Goal: Task Accomplishment & Management: Use online tool/utility

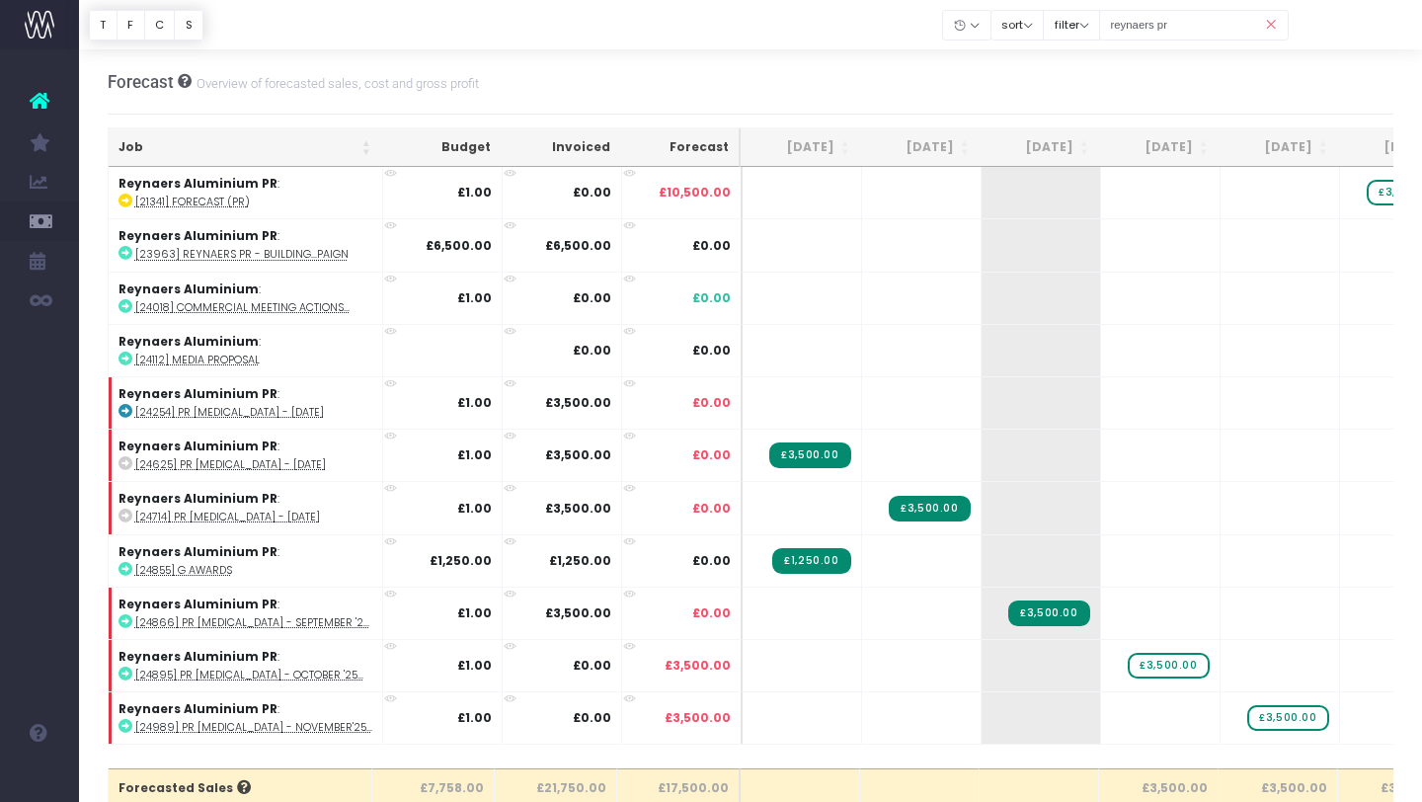
scroll to position [47, 0]
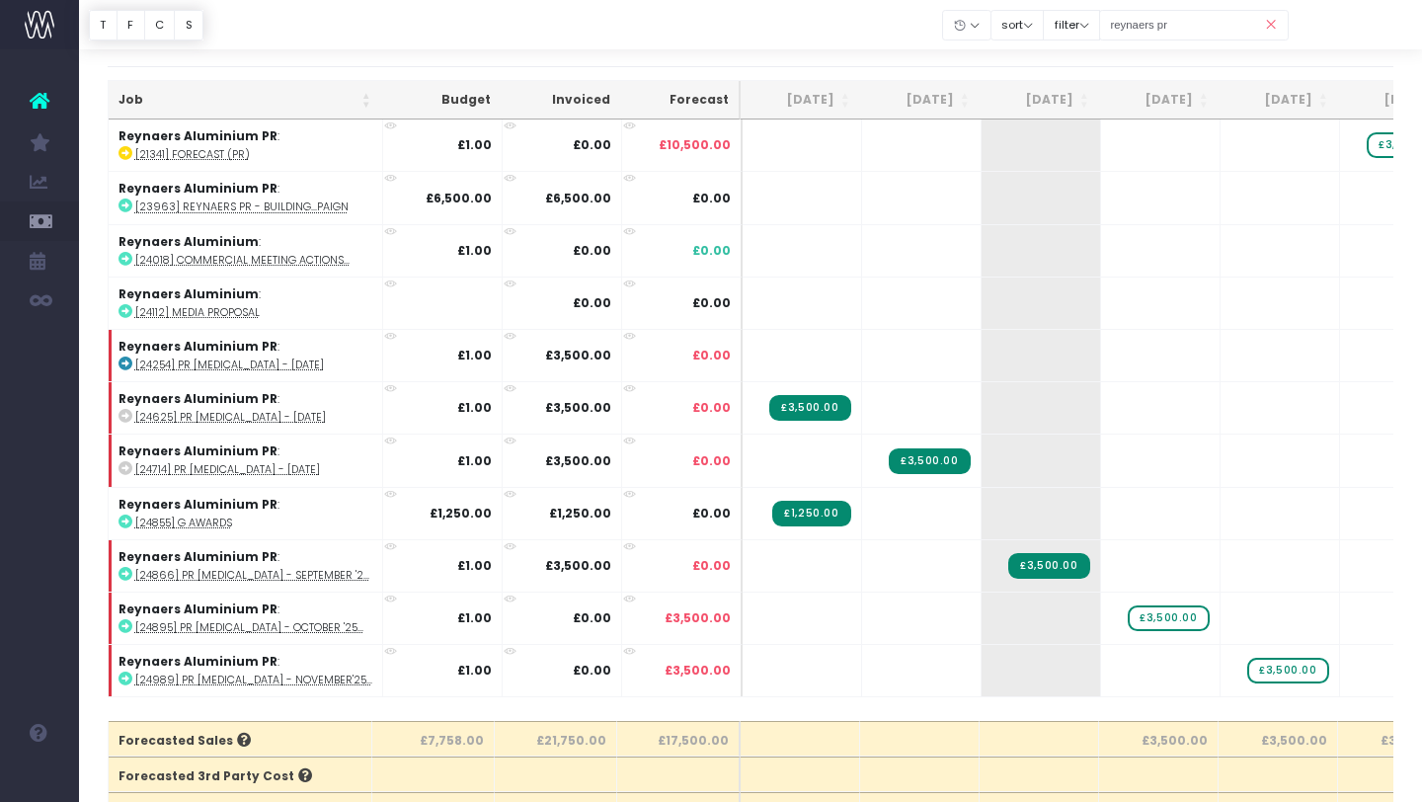
click at [1269, 29] on icon at bounding box center [1271, 25] width 35 height 40
click at [1276, 23] on icon at bounding box center [1271, 25] width 35 height 40
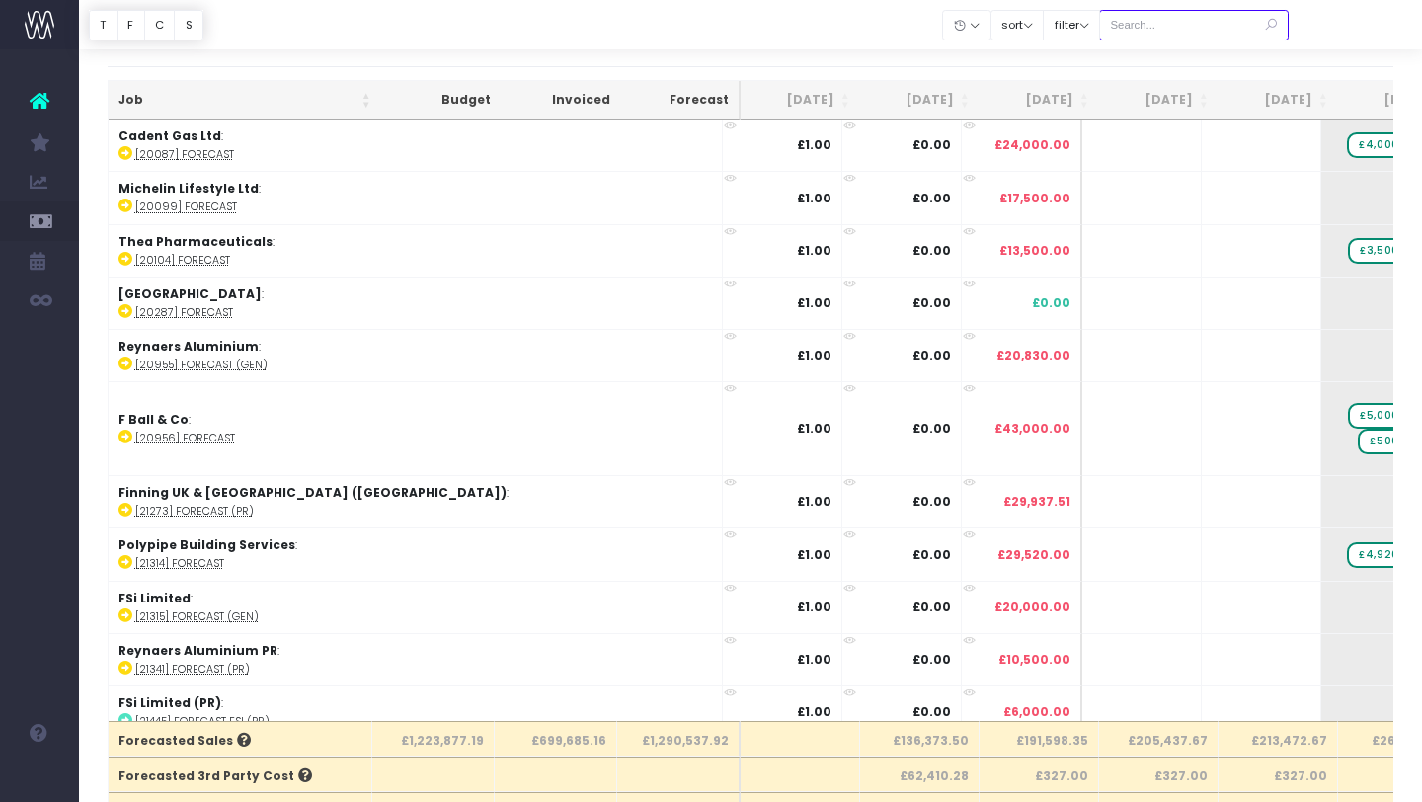
click at [1205, 28] on input "text" at bounding box center [1194, 25] width 190 height 31
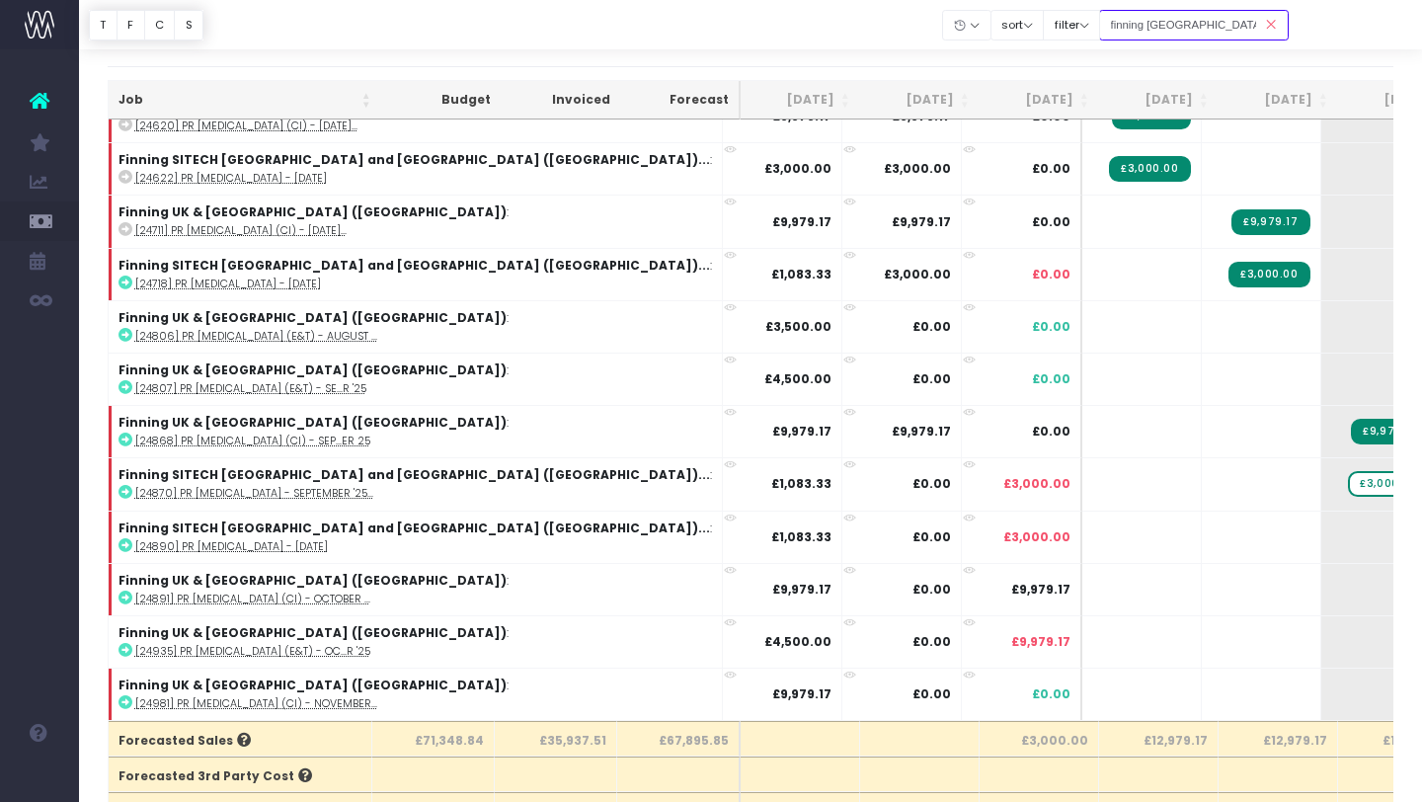
scroll to position [236, 0]
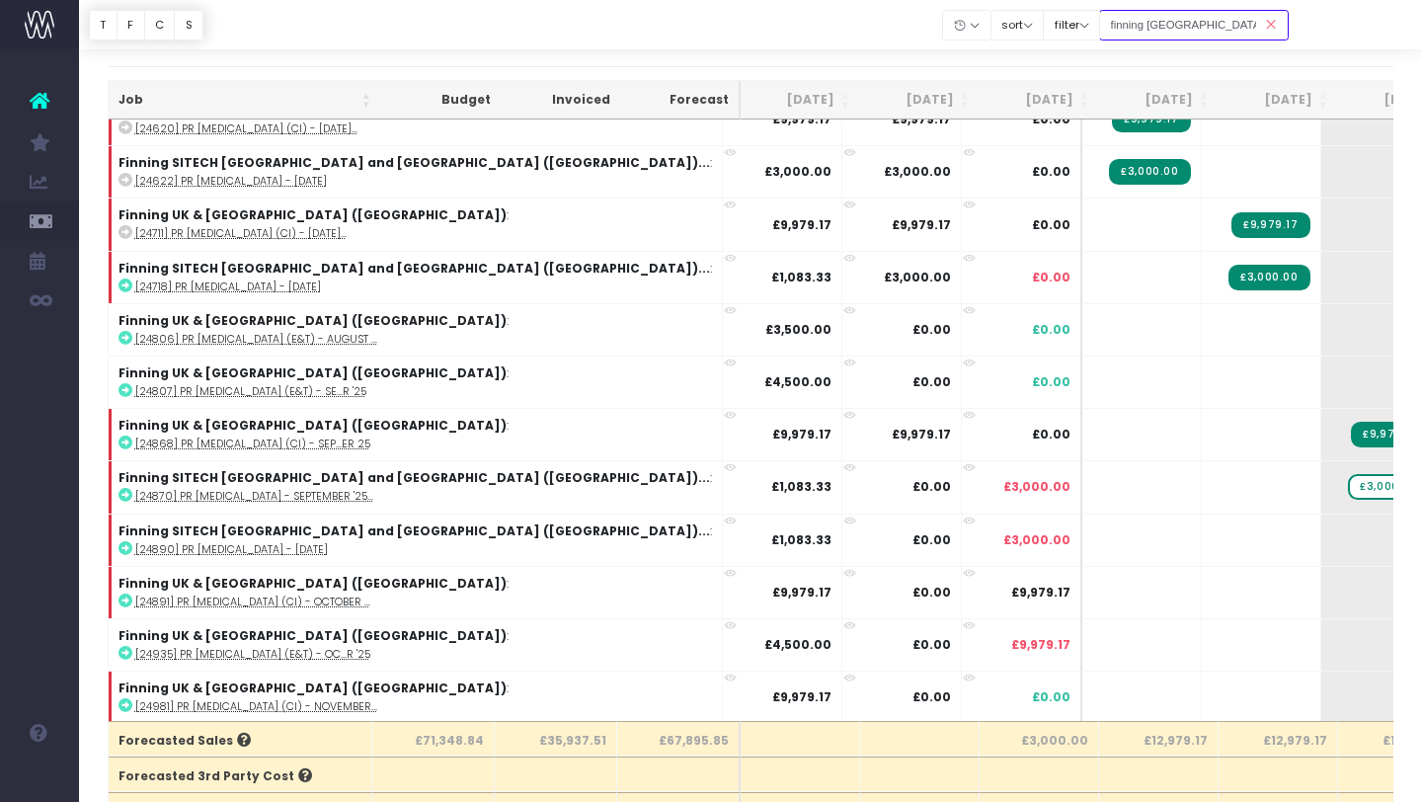
type input "finning uk & [GEOGRAPHIC_DATA] ([GEOGRAPHIC_DATA])"
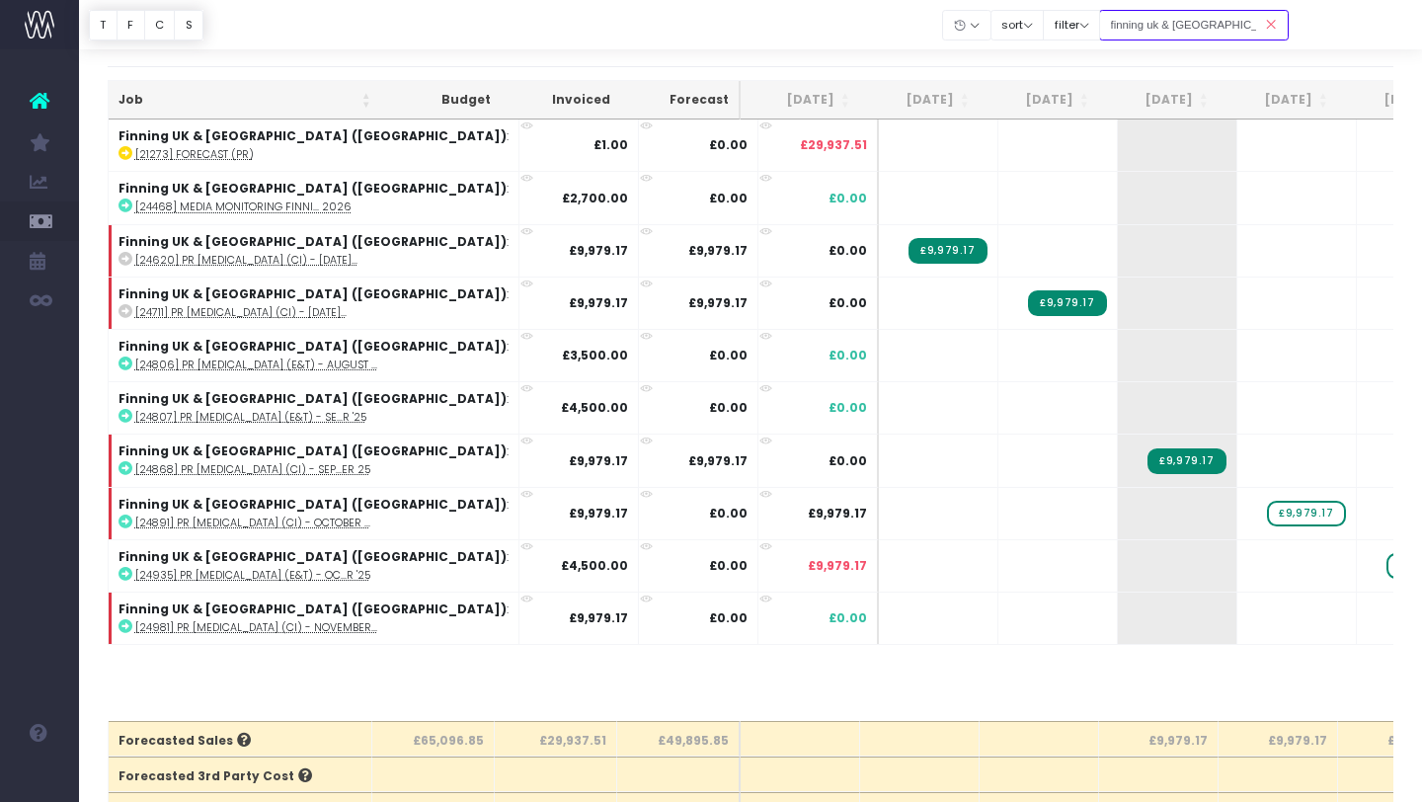
scroll to position [0, 0]
click at [1274, 26] on icon at bounding box center [1271, 25] width 35 height 40
drag, startPoint x: 1270, startPoint y: 26, endPoint x: 1212, endPoint y: 23, distance: 58.3
click at [1270, 26] on icon at bounding box center [1271, 25] width 35 height 40
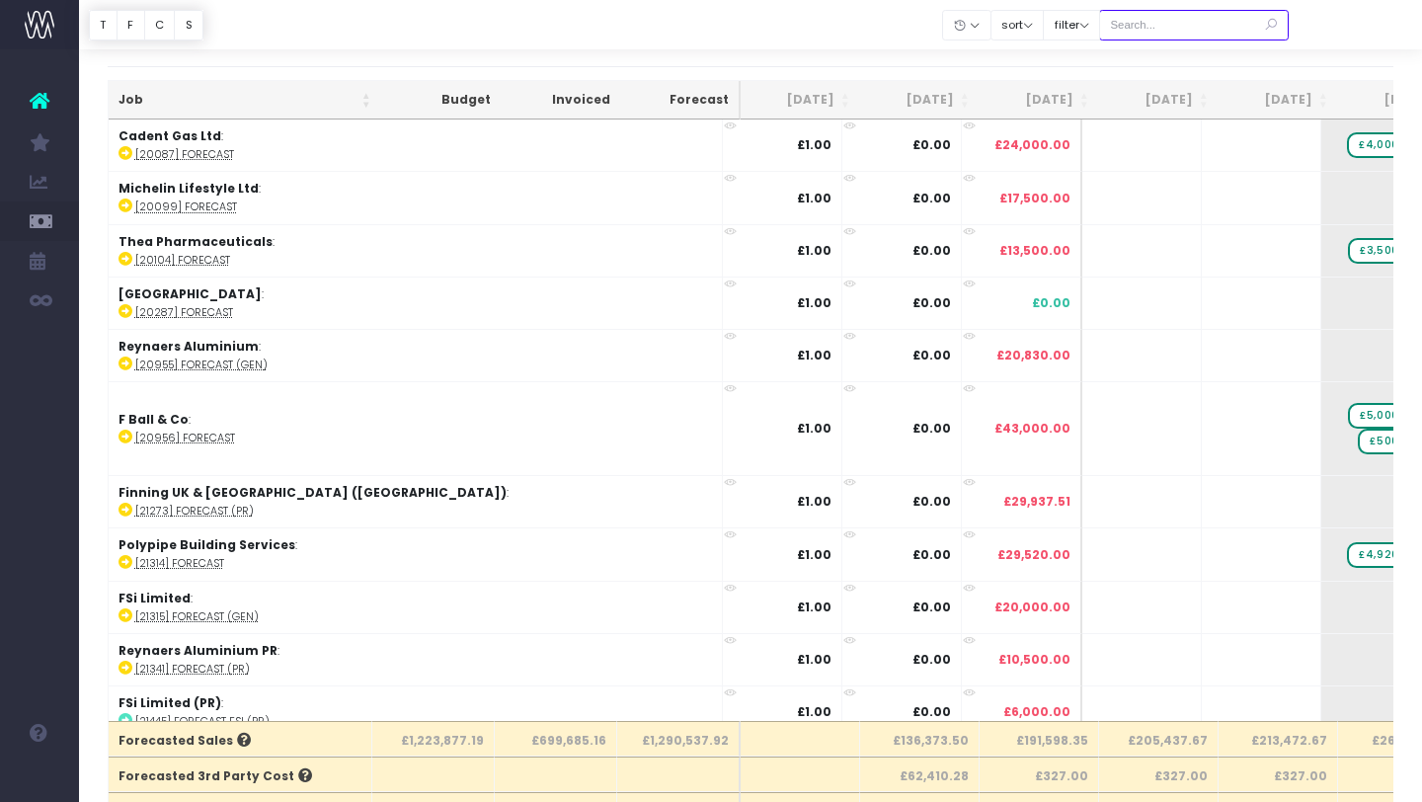
click at [1181, 25] on input "text" at bounding box center [1194, 25] width 190 height 31
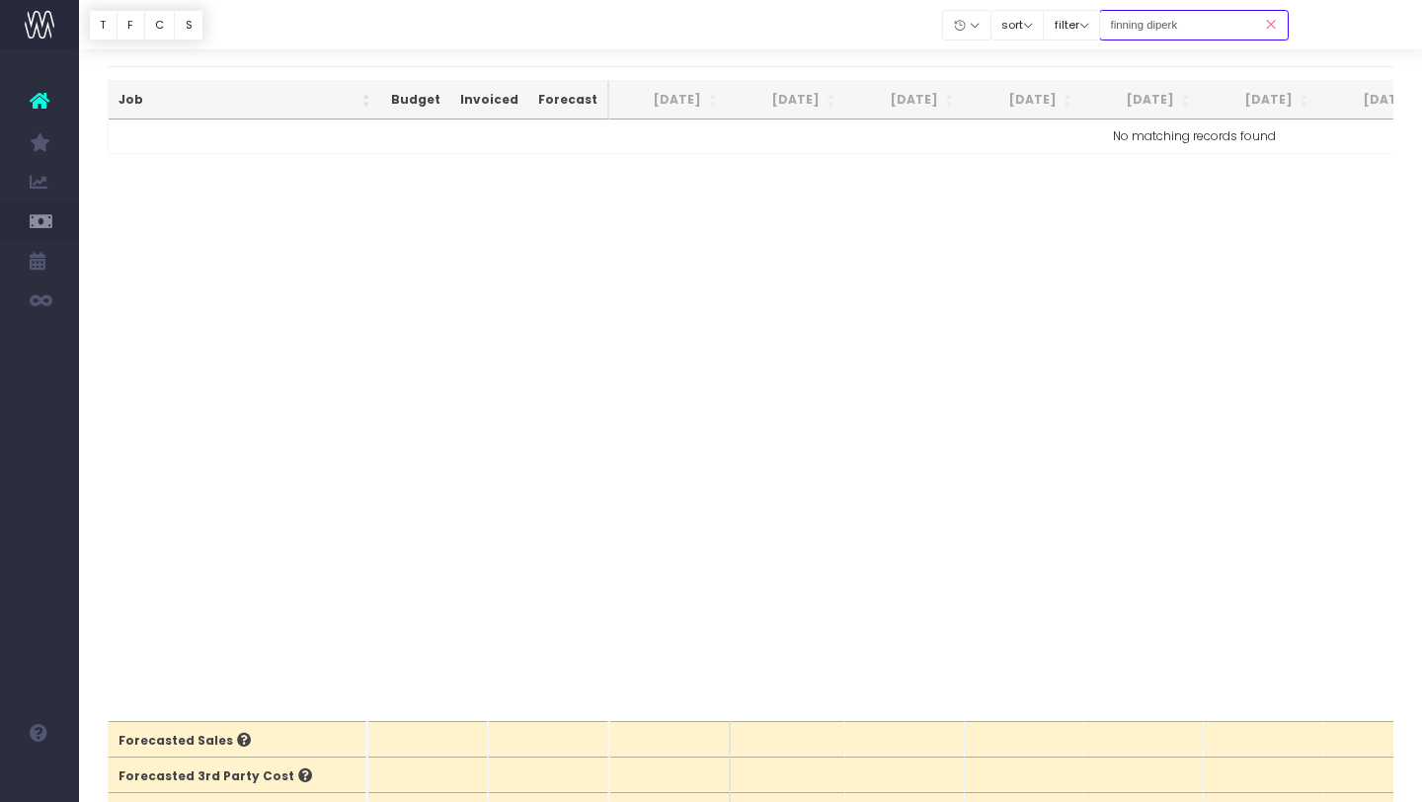
type input "finning diperk"
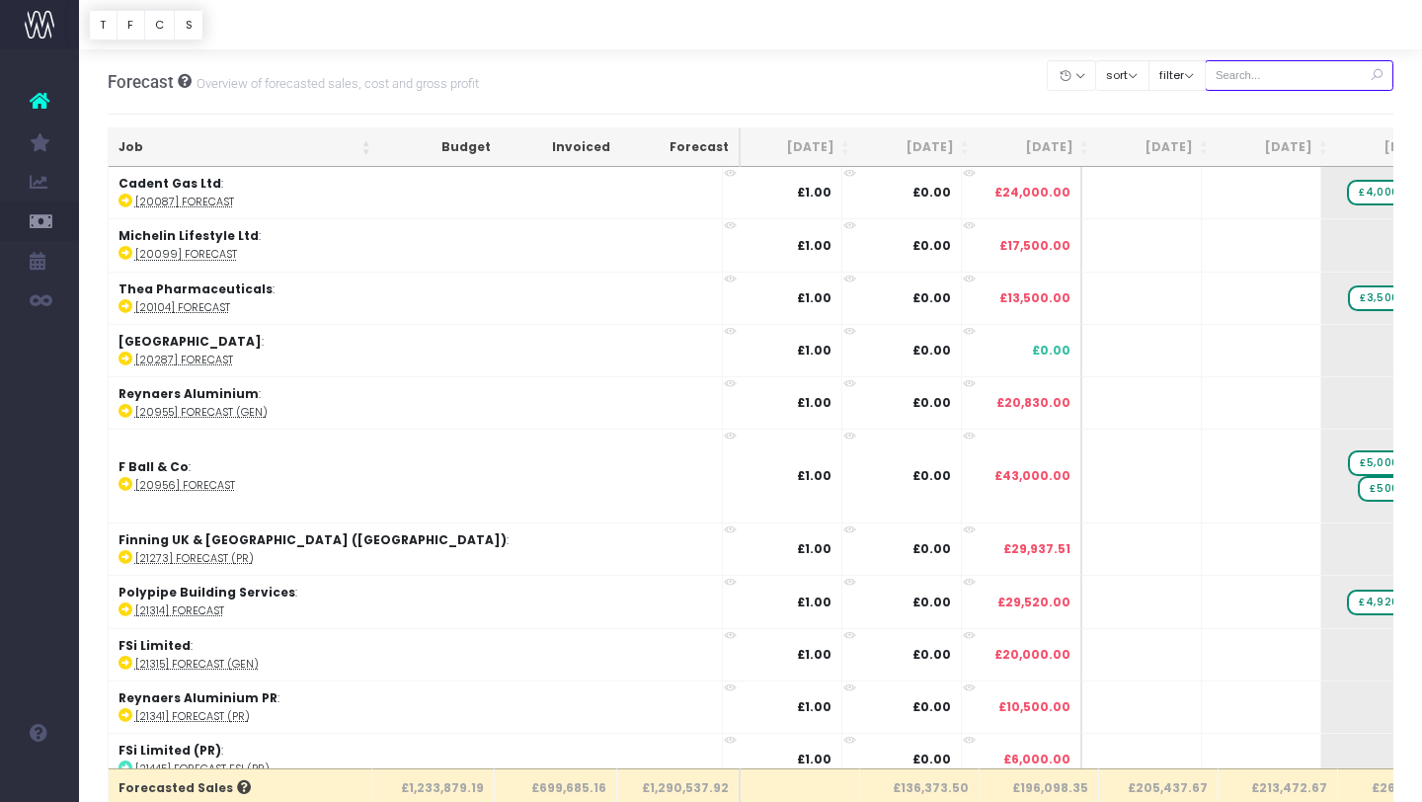
click at [1257, 81] on input "text" at bounding box center [1300, 75] width 190 height 31
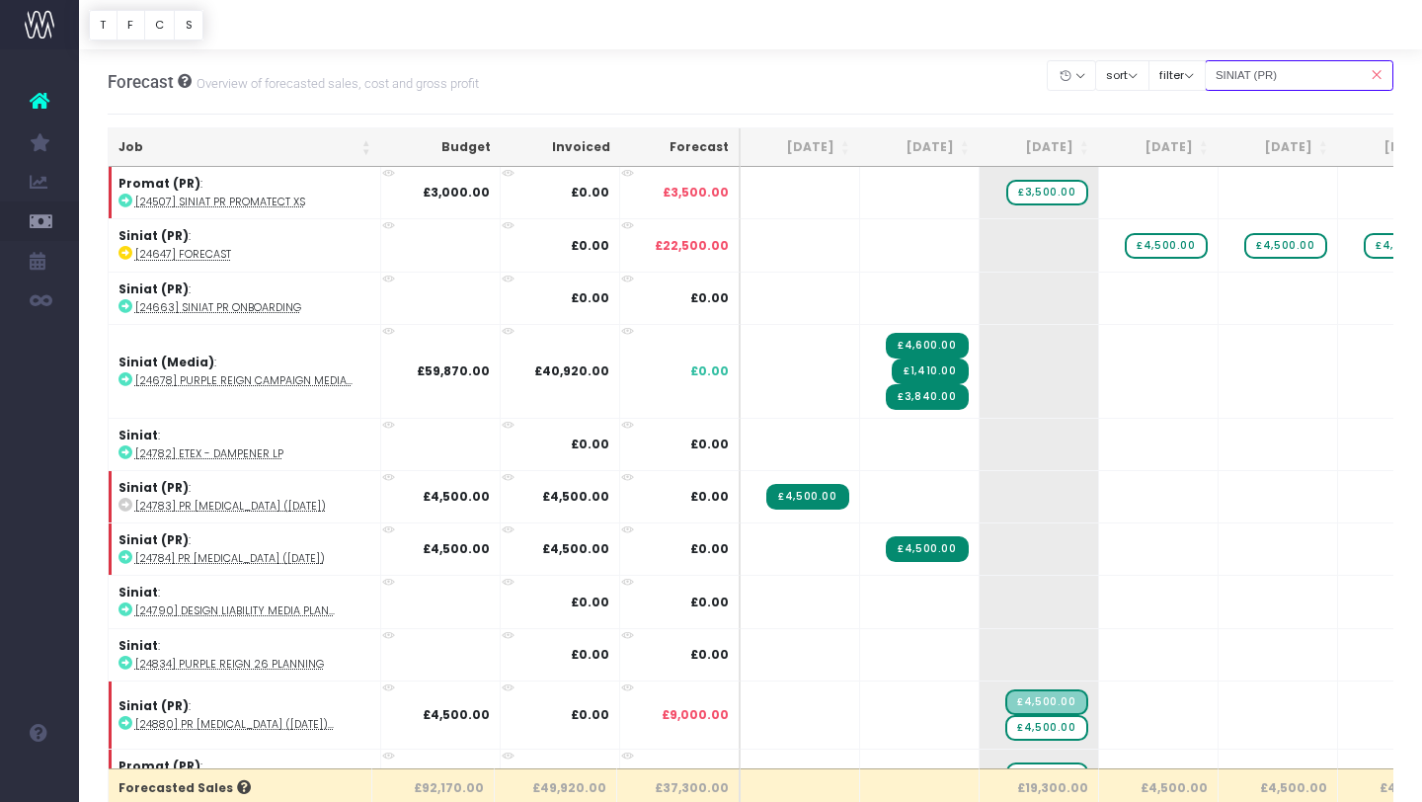
type input "SINIAT (PR)"
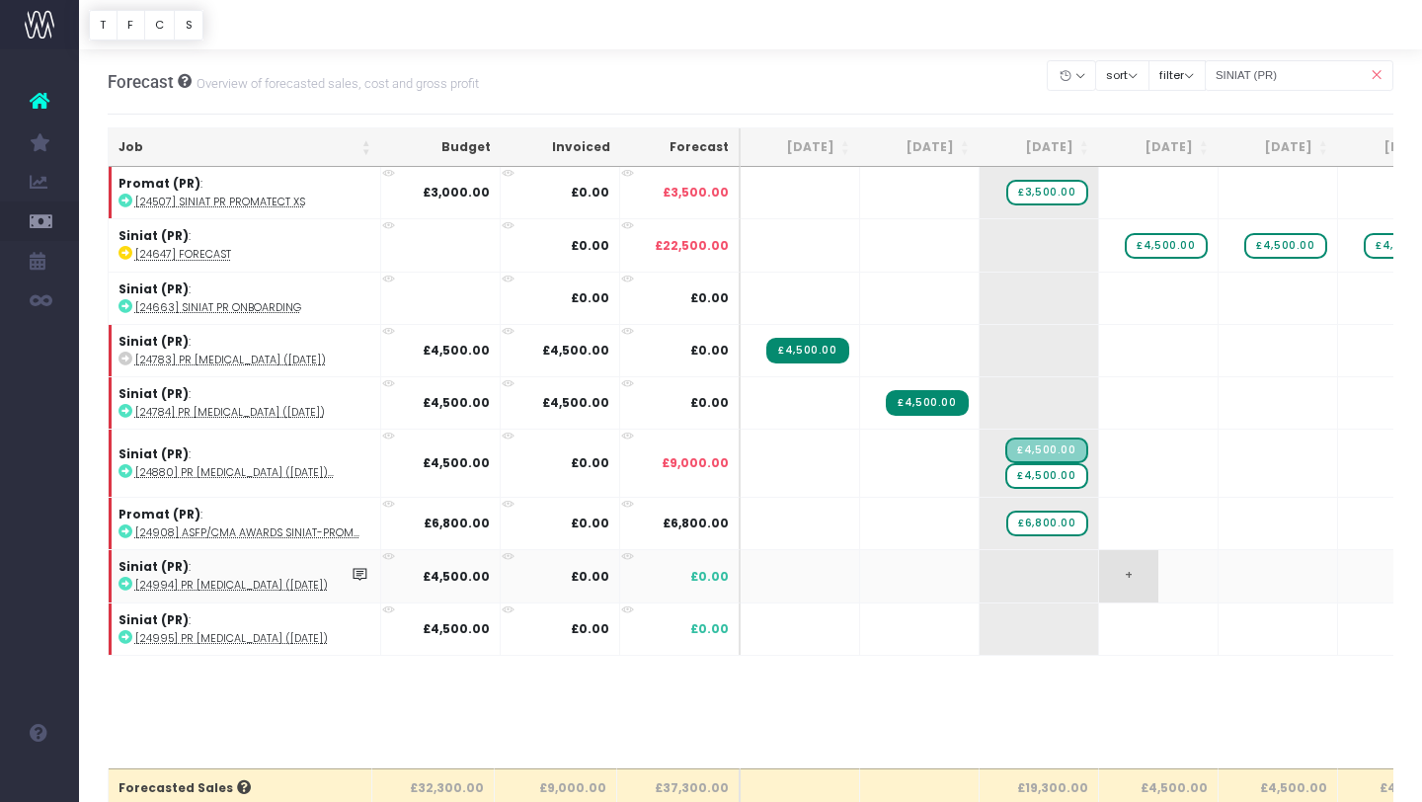
click at [1125, 567] on span "+" at bounding box center [1128, 575] width 59 height 51
click at [1129, 571] on span "+" at bounding box center [1128, 575] width 59 height 51
type input "4500"
click at [1234, 635] on span "+" at bounding box center [1248, 628] width 59 height 51
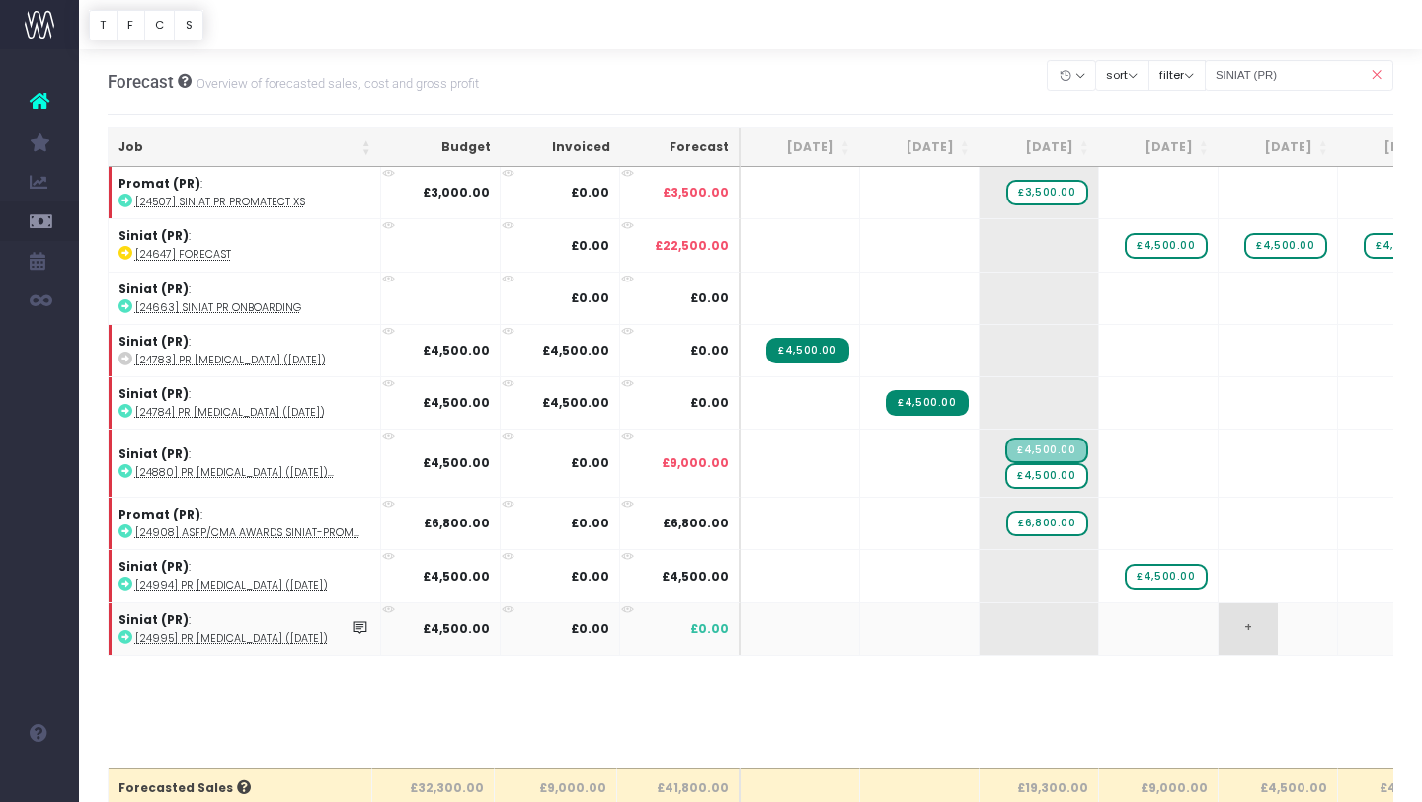
click at [1248, 625] on span "+" at bounding box center [1248, 628] width 59 height 51
type input "4500"
click at [1271, 712] on body "Oh my... this is bad. wayahead wasn't able to load this page. Please contact su…" at bounding box center [711, 401] width 1422 height 802
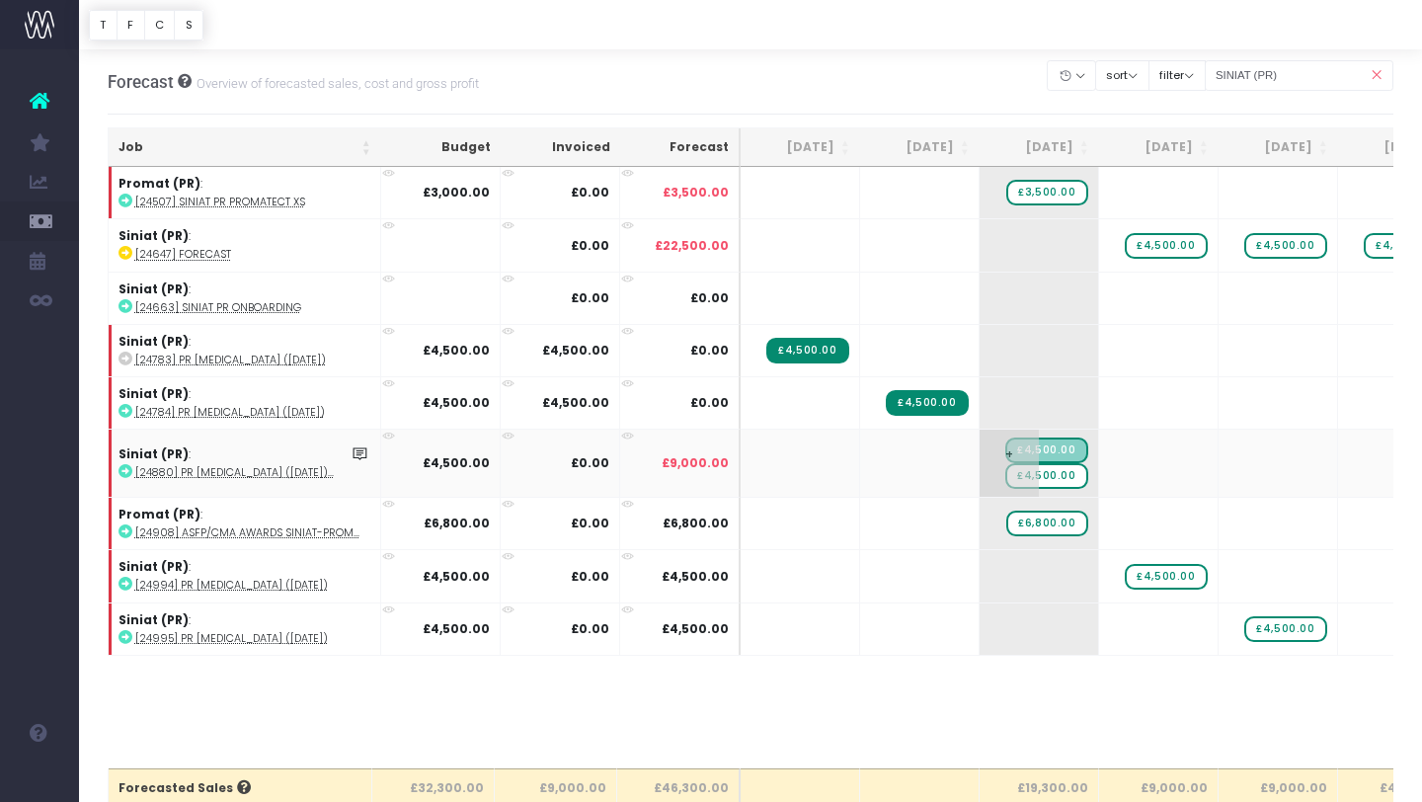
click at [1065, 474] on span "£4,500.00" at bounding box center [1046, 476] width 82 height 26
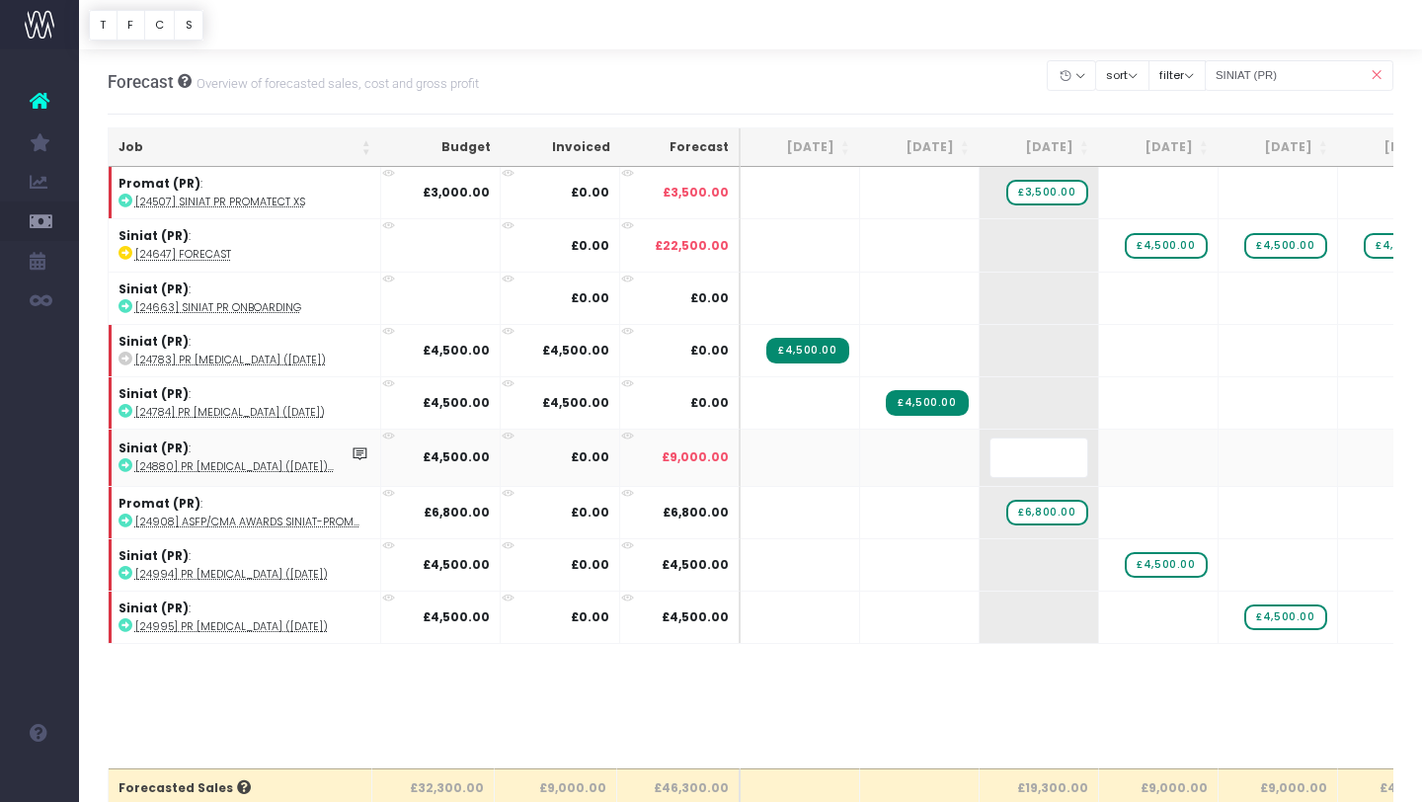
click at [1043, 731] on body "Oh my... this is bad. wayahead wasn't able to load this page. Please contact su…" at bounding box center [711, 401] width 1422 height 802
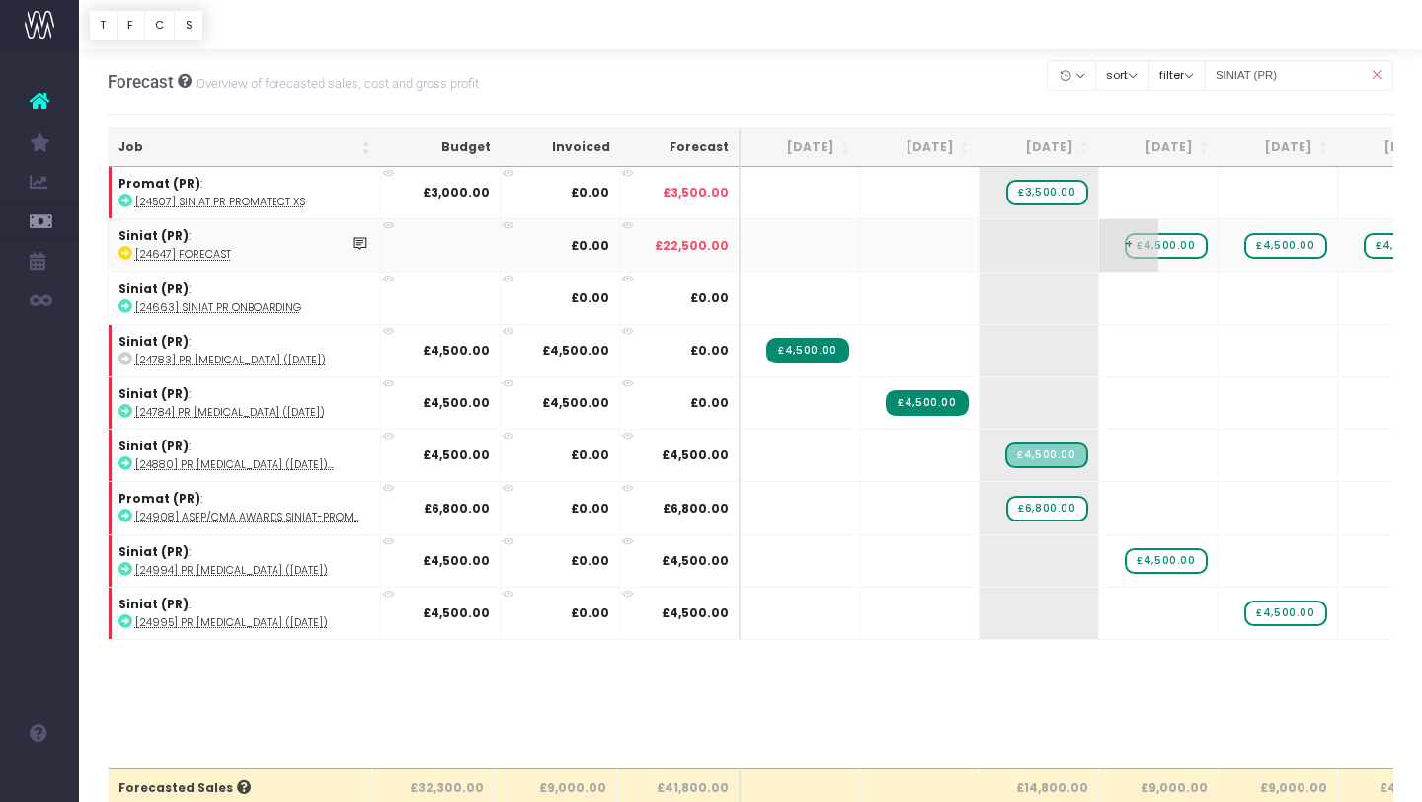
click at [1164, 248] on span "£4,500.00" at bounding box center [1166, 246] width 82 height 26
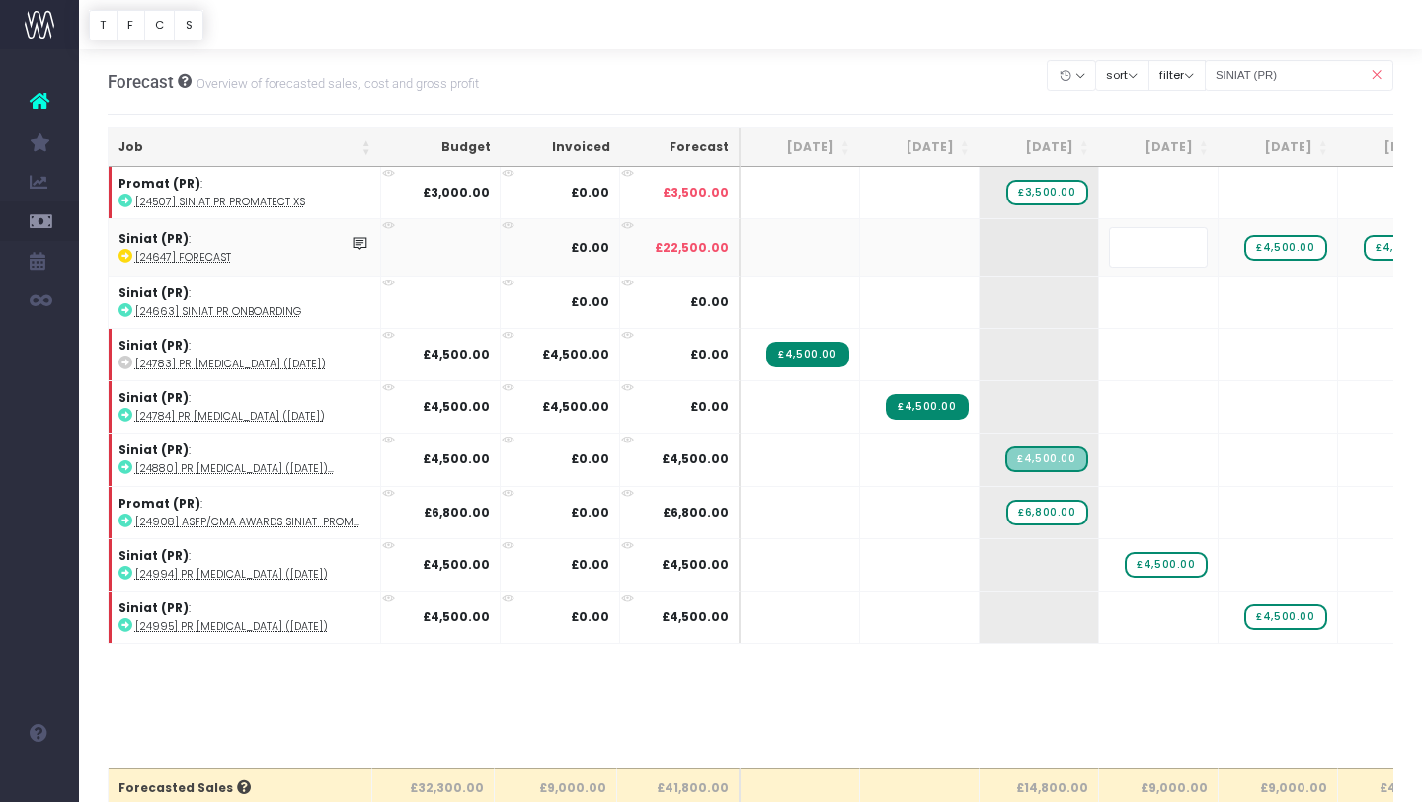
click at [1148, 730] on body "Oh my... this is bad. wayahead wasn't able to load this page. Please contact su…" at bounding box center [711, 401] width 1422 height 802
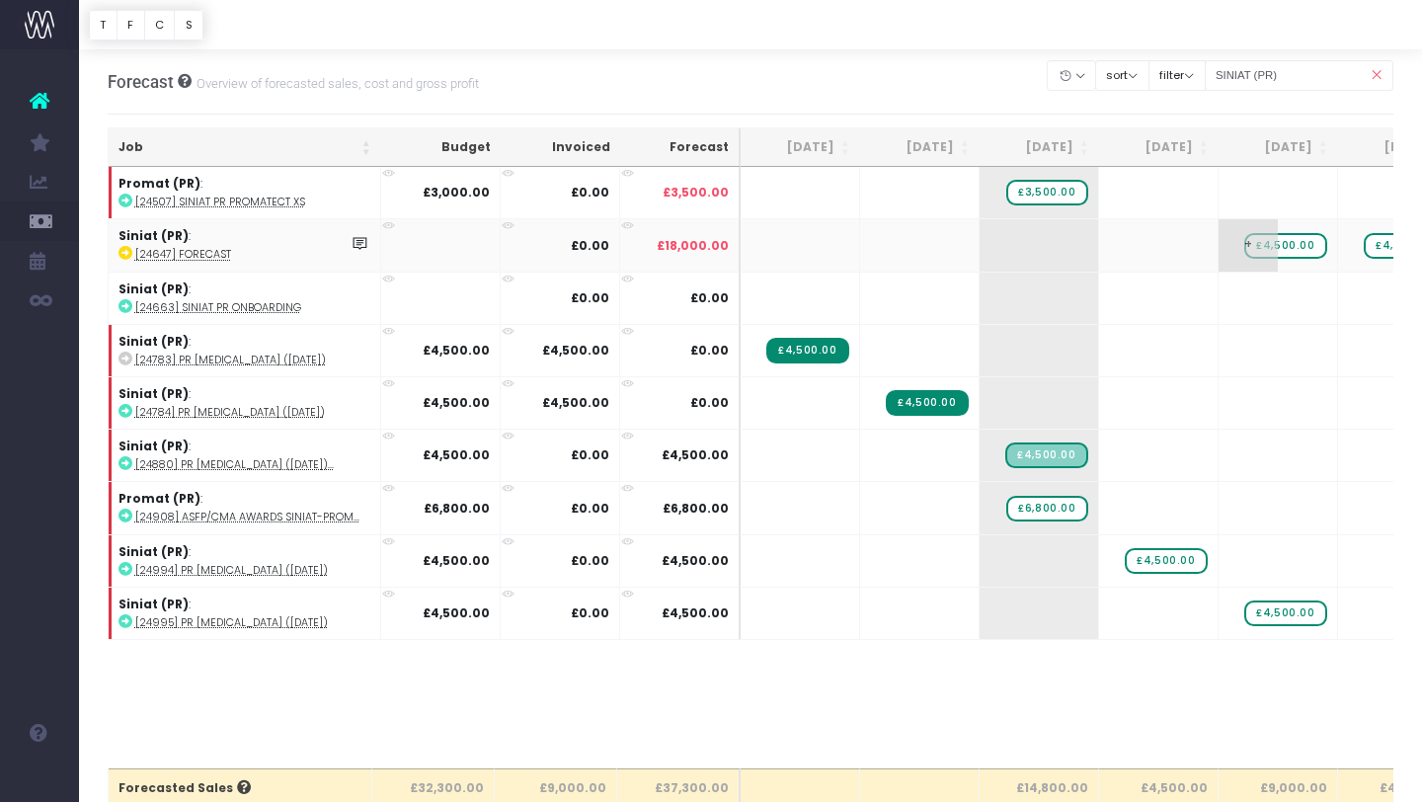
click at [1280, 251] on span "£4,500.00" at bounding box center [1285, 246] width 82 height 26
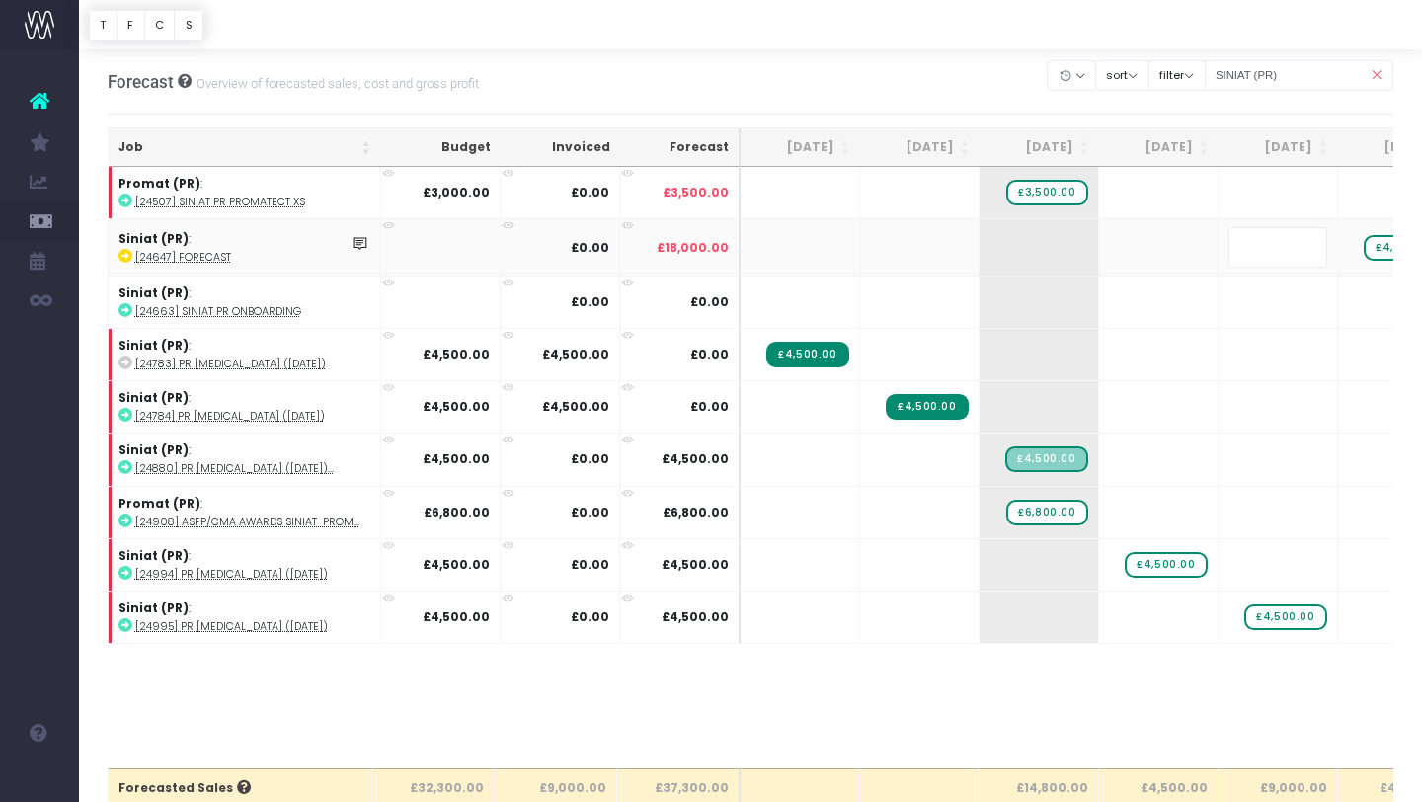
click at [1230, 692] on body "Oh my... this is bad. wayahead wasn't able to load this page. Please contact su…" at bounding box center [711, 401] width 1422 height 802
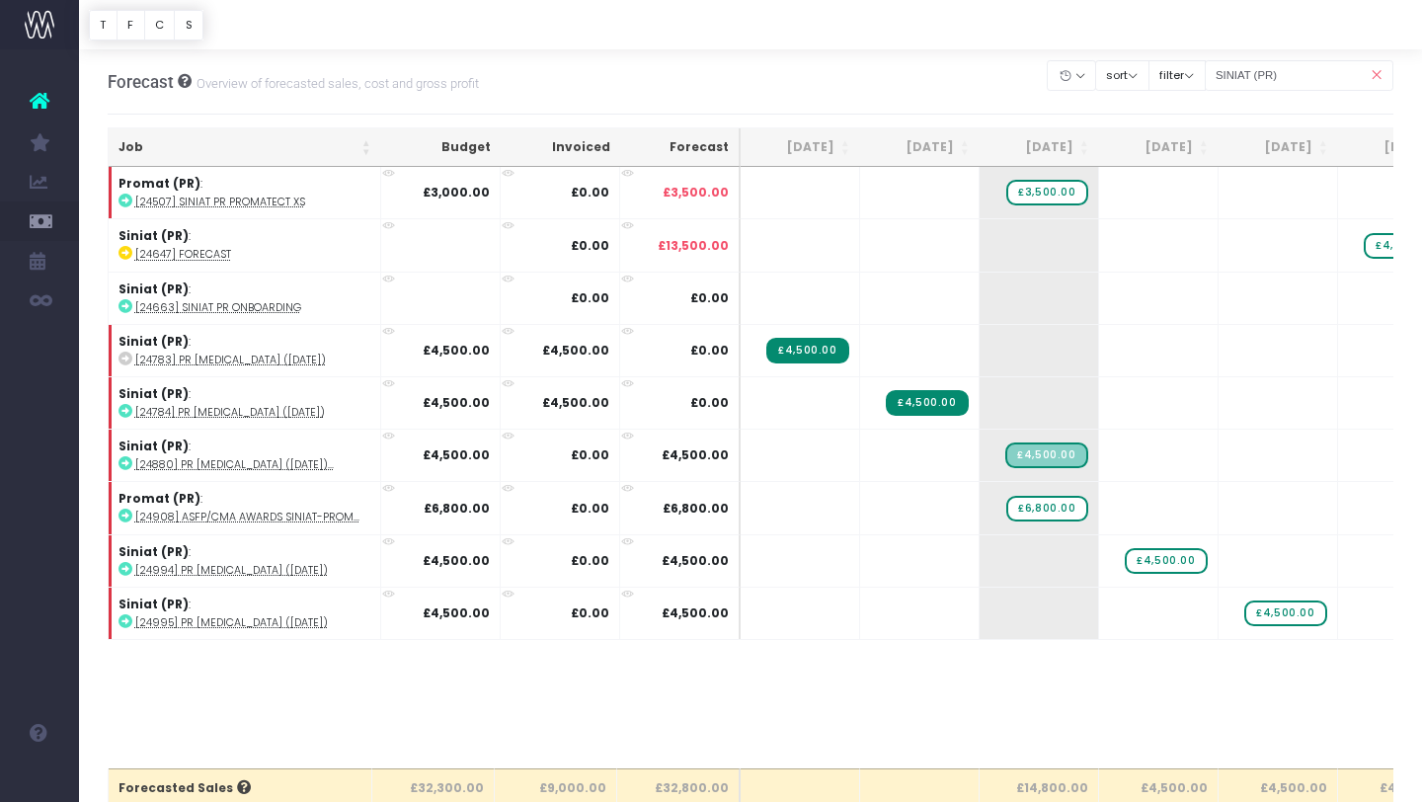
drag, startPoint x: 631, startPoint y: 698, endPoint x: 511, endPoint y: 701, distance: 120.5
click at [511, 701] on div "Job Budget Invoiced Forecast Jul 25 Aug 25 Sep 25 Oct 25 Nov 25 Dec 25 Jan 26 F…" at bounding box center [751, 467] width 1287 height 601
drag, startPoint x: 511, startPoint y: 701, endPoint x: 440, endPoint y: 701, distance: 70.1
click at [440, 701] on div "Job Budget Invoiced Forecast Jul 25 Aug 25 Sep 25 Oct 25 Nov 25 Dec 25 Jan 26 F…" at bounding box center [751, 467] width 1287 height 601
click at [1377, 317] on span "+" at bounding box center [1367, 298] width 59 height 51
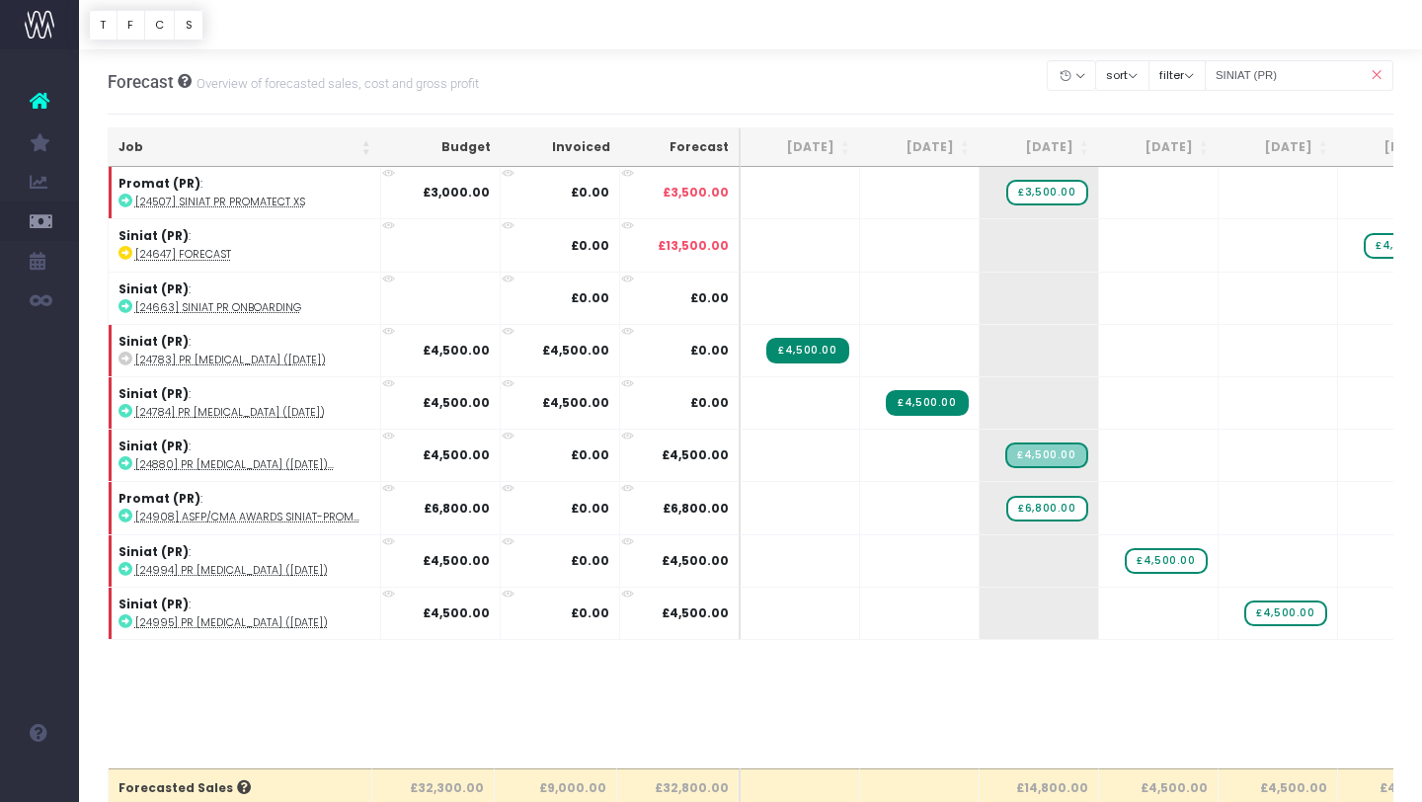
click at [1125, 246] on span "+" at bounding box center [1128, 244] width 59 height 51
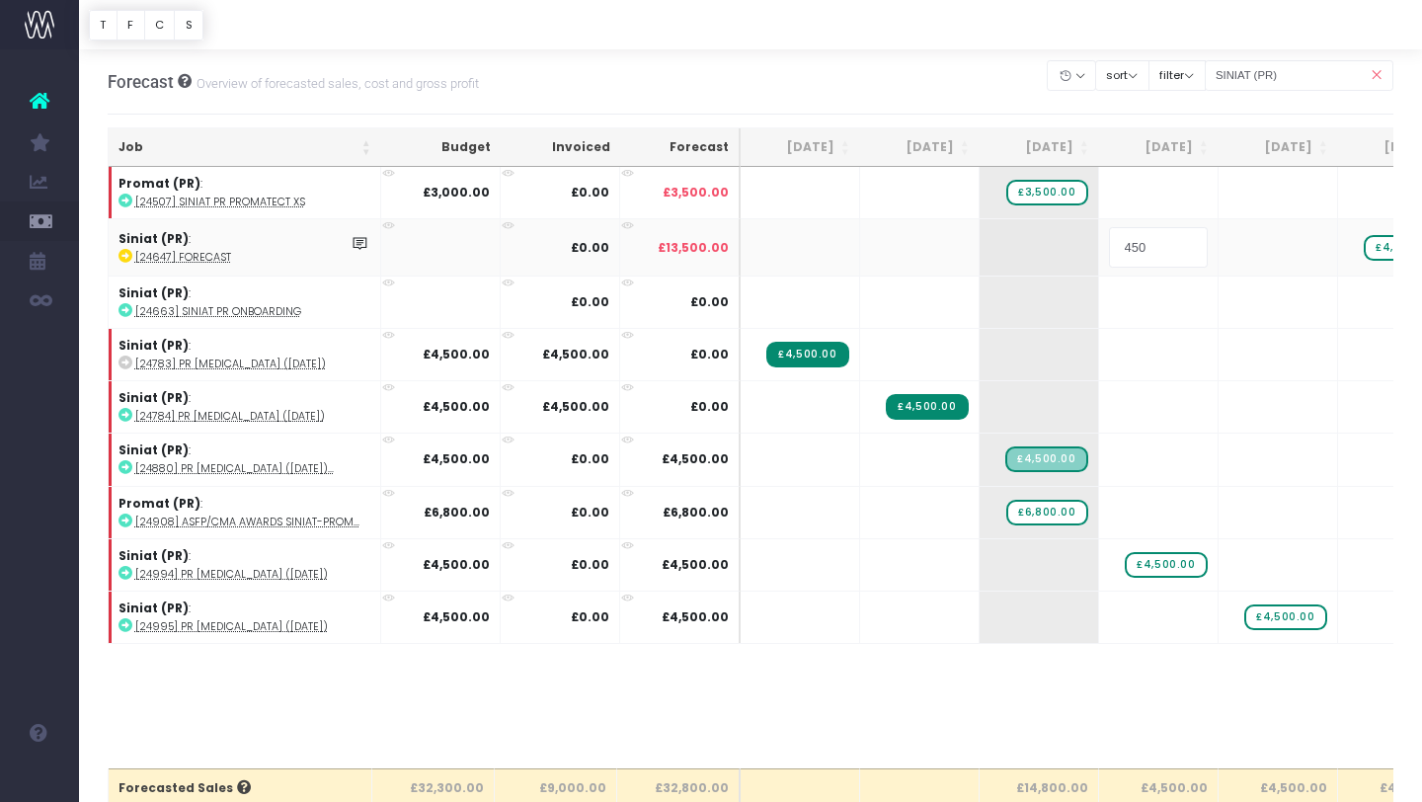
type input "4500"
click at [1288, 249] on body "Oh my... this is bad. wayahead wasn't able to load this page. Please contact su…" at bounding box center [711, 401] width 1422 height 802
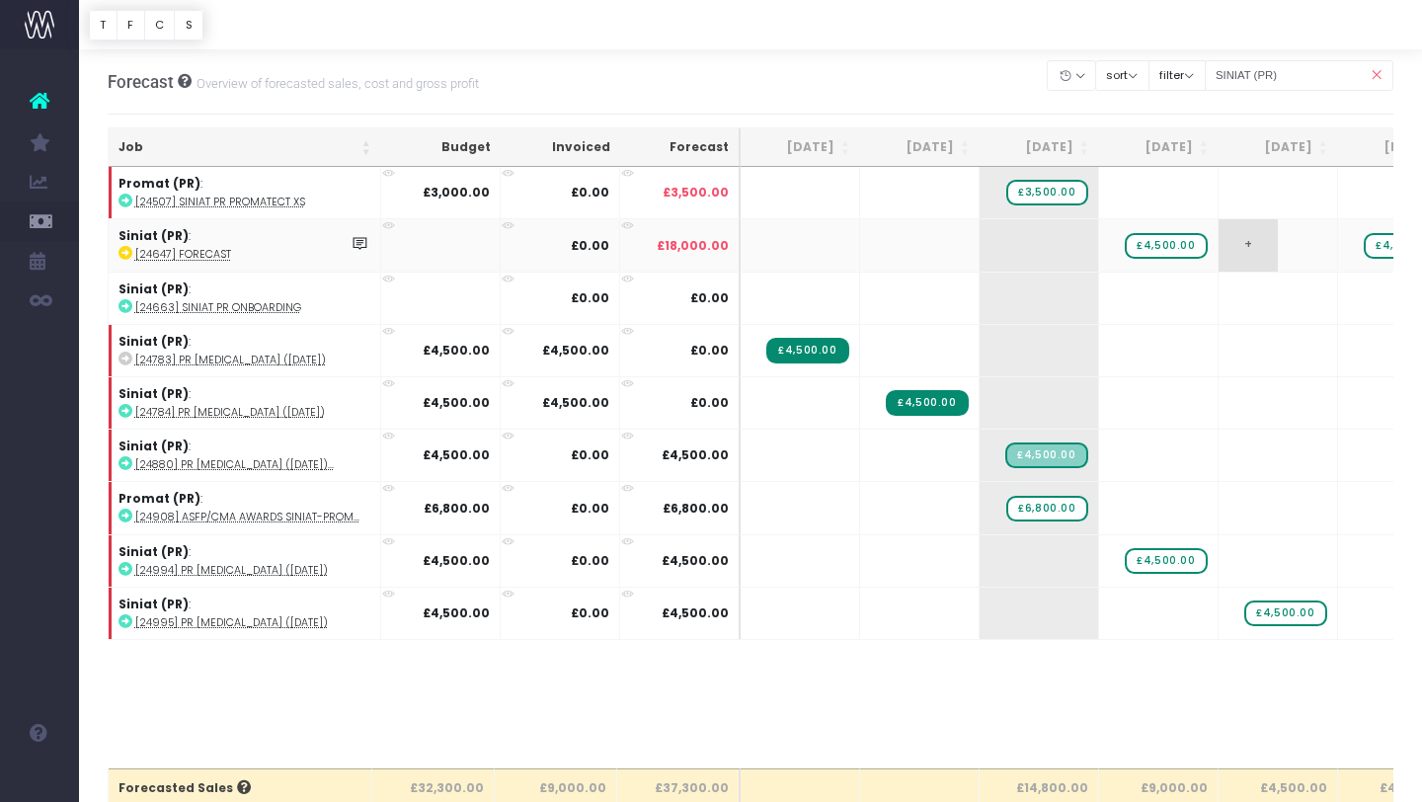
click at [1253, 245] on span "+" at bounding box center [1248, 244] width 59 height 51
click at [1237, 241] on span "+" at bounding box center [1248, 244] width 59 height 51
click at [1251, 243] on span "+" at bounding box center [1248, 244] width 59 height 51
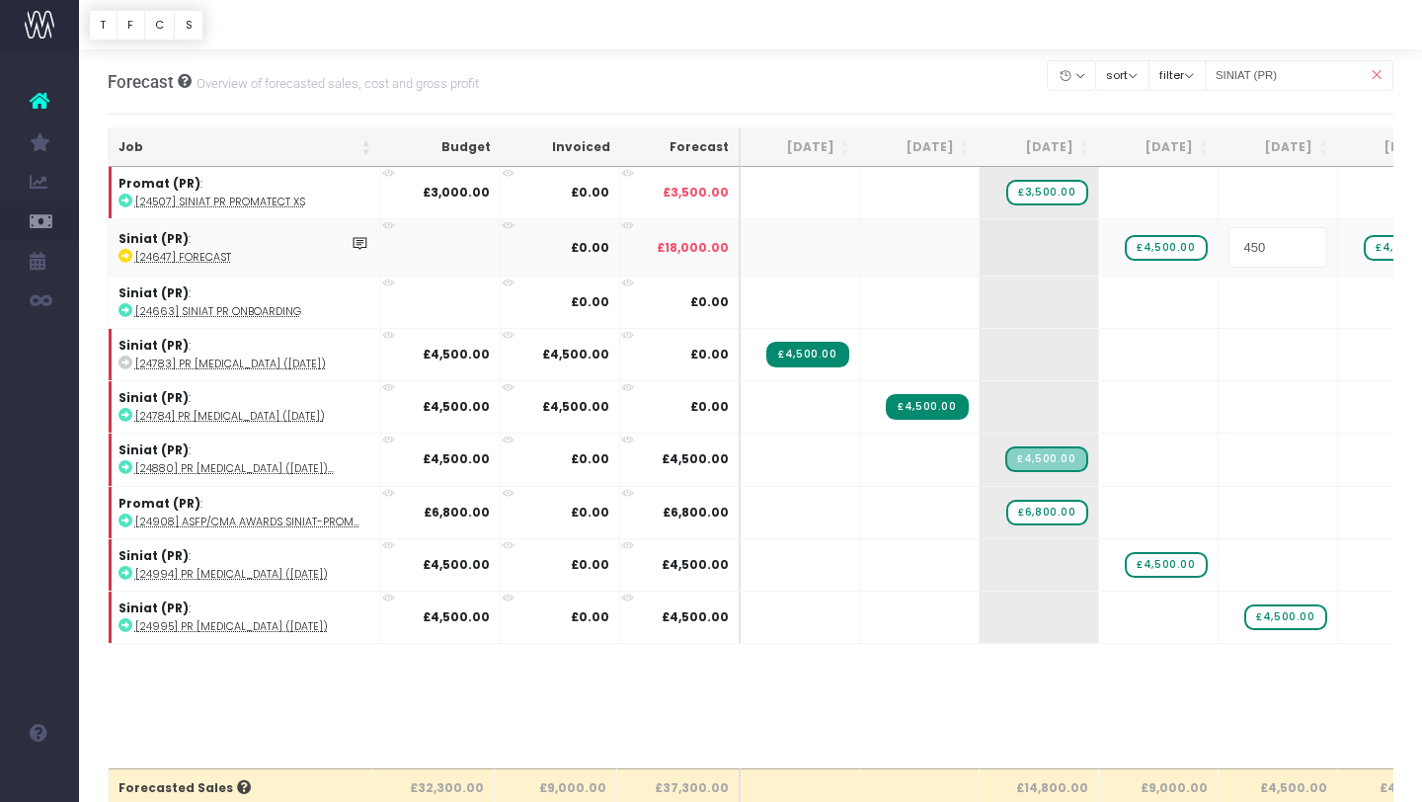
type input "4500"
click at [1352, 518] on body "Oh my... this is bad. wayahead wasn't able to load this page. Please contact su…" at bounding box center [711, 401] width 1422 height 802
